Goal: Information Seeking & Learning: Learn about a topic

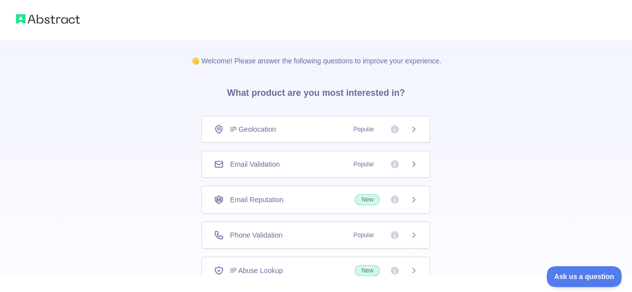
scroll to position [50, 0]
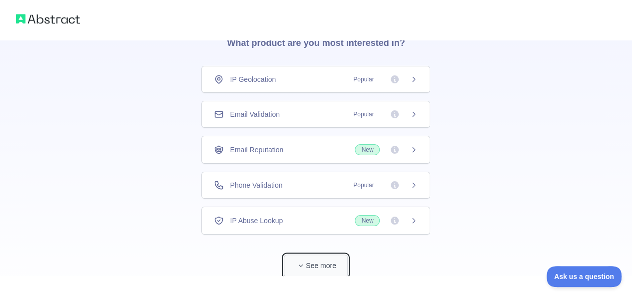
click at [325, 259] on button "See more" at bounding box center [316, 266] width 64 height 22
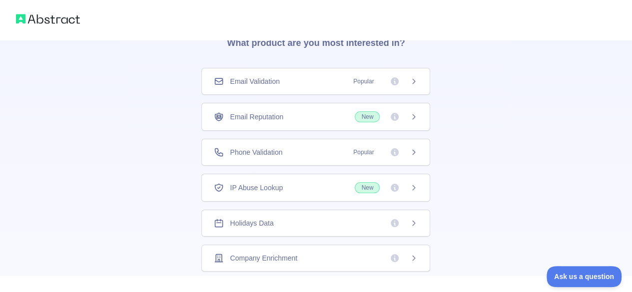
scroll to position [0, 0]
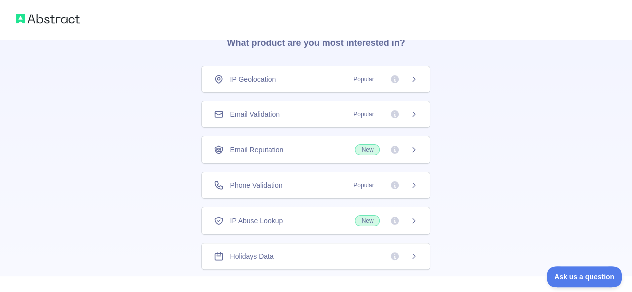
click at [269, 178] on div "Phone Validation Popular" at bounding box center [315, 185] width 229 height 27
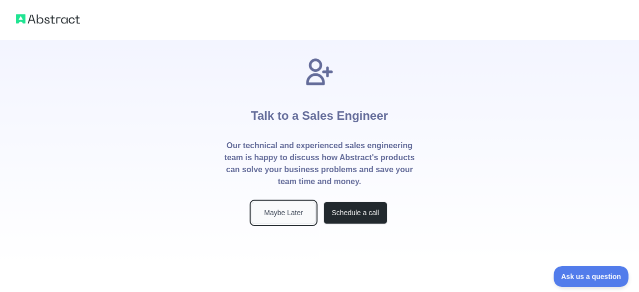
click at [297, 208] on button "Maybe Later" at bounding box center [284, 213] width 64 height 22
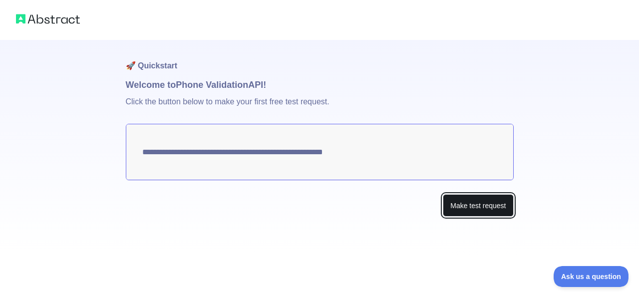
click at [473, 205] on button "Make test request" at bounding box center [478, 205] width 70 height 22
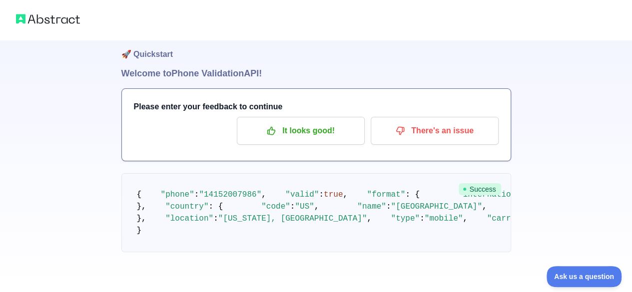
scroll to position [4, 0]
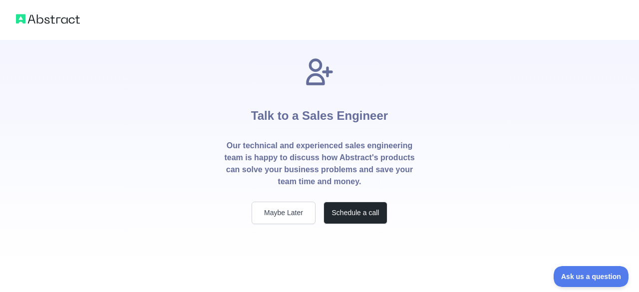
click at [59, 18] on img at bounding box center [48, 19] width 64 height 14
click at [291, 215] on button "Maybe Later" at bounding box center [284, 213] width 64 height 22
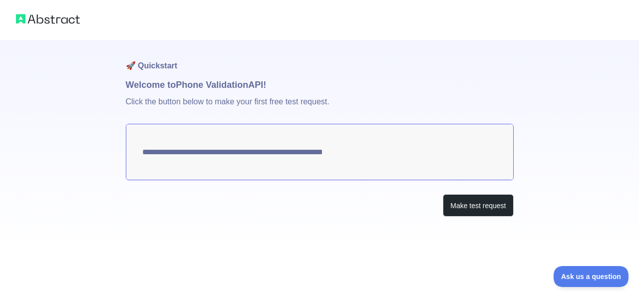
click at [59, 22] on img at bounding box center [48, 19] width 64 height 14
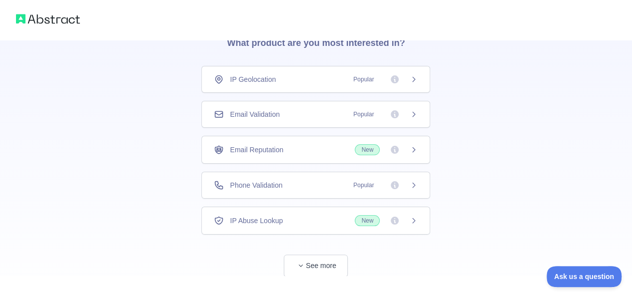
scroll to position [72, 0]
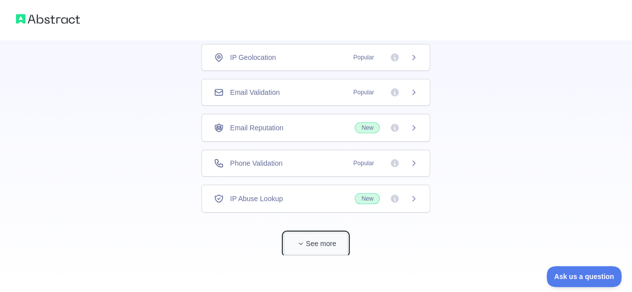
click at [340, 248] on button "See more" at bounding box center [316, 244] width 64 height 22
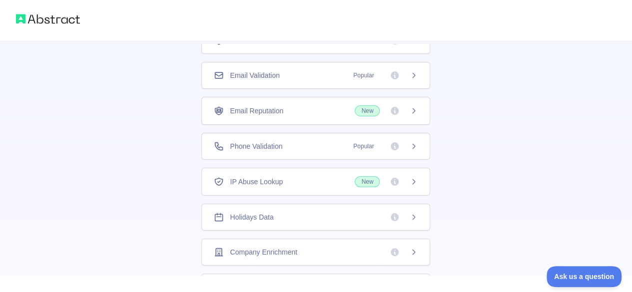
scroll to position [33, 0]
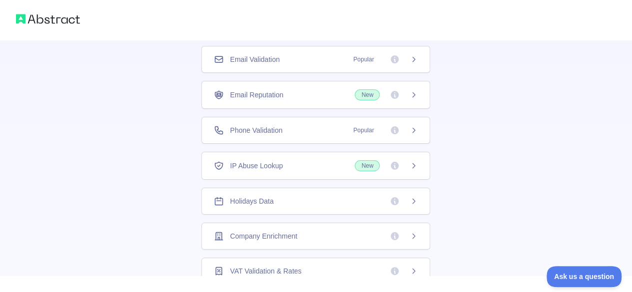
click at [282, 231] on span "Company Enrichment" at bounding box center [263, 236] width 67 height 10
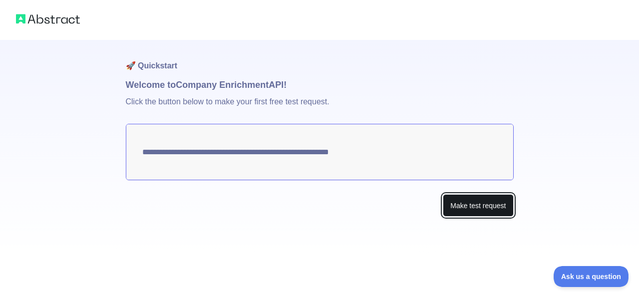
click at [478, 203] on button "Make test request" at bounding box center [478, 205] width 70 height 22
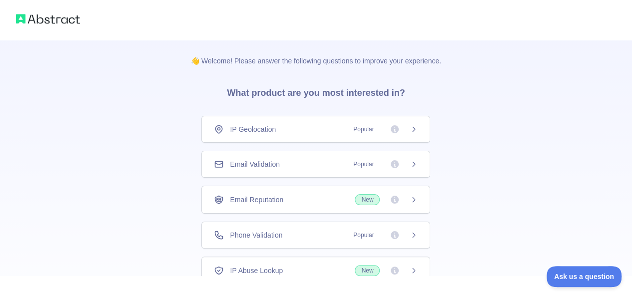
scroll to position [72, 0]
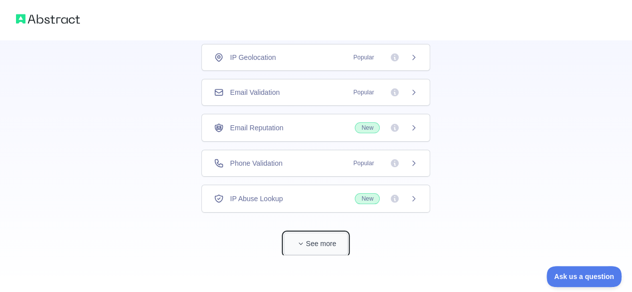
click at [324, 241] on button "See more" at bounding box center [316, 244] width 64 height 22
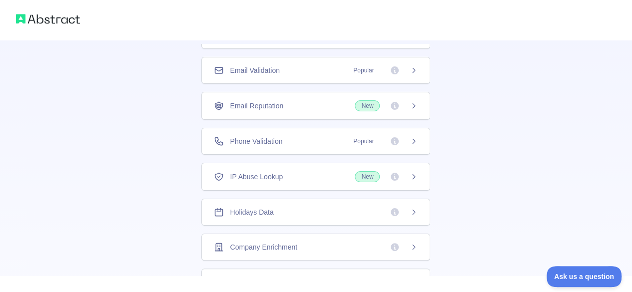
scroll to position [33, 0]
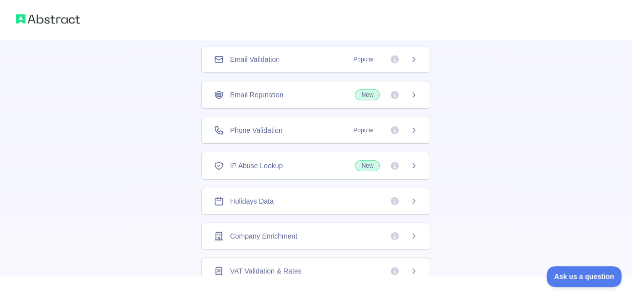
click at [60, 14] on img at bounding box center [48, 19] width 64 height 14
